Goal: Task Accomplishment & Management: Manage account settings

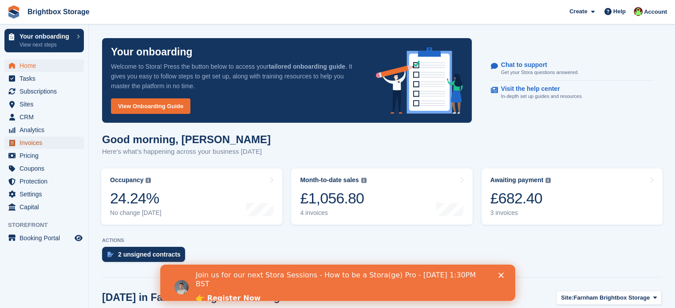
click at [40, 143] on span "Invoices" at bounding box center [46, 143] width 53 height 12
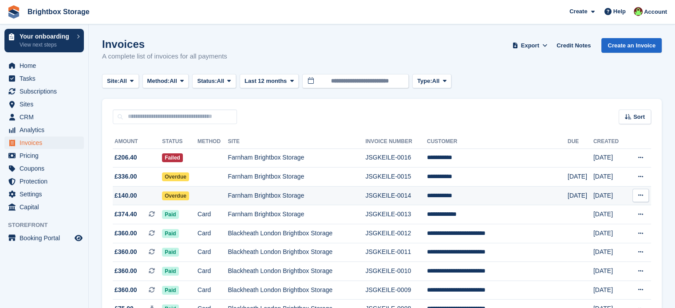
click at [186, 196] on span "Overdue" at bounding box center [175, 196] width 27 height 9
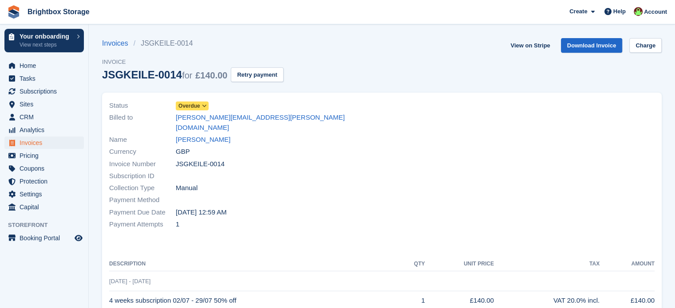
click at [204, 106] on icon at bounding box center [204, 105] width 5 height 5
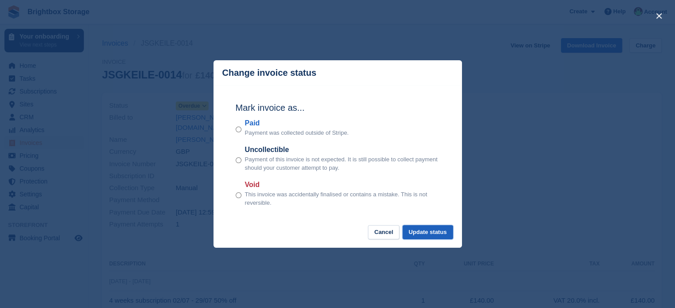
click at [438, 234] on button "Update status" at bounding box center [427, 232] width 51 height 15
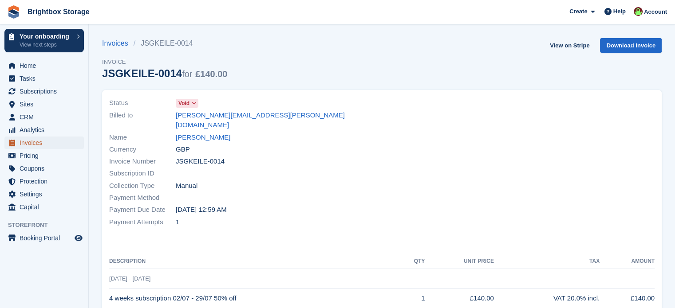
click at [35, 138] on span "Invoices" at bounding box center [46, 143] width 53 height 12
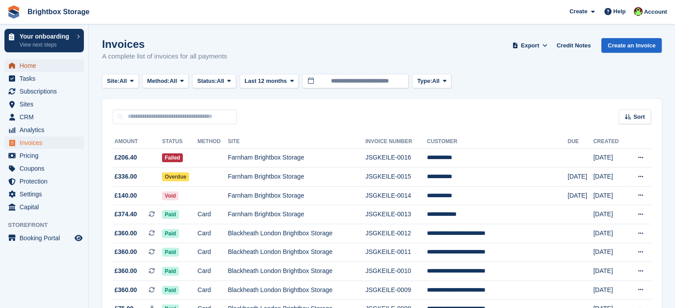
click at [31, 66] on span "Home" at bounding box center [46, 65] width 53 height 12
